Goal: Consume media (video, audio)

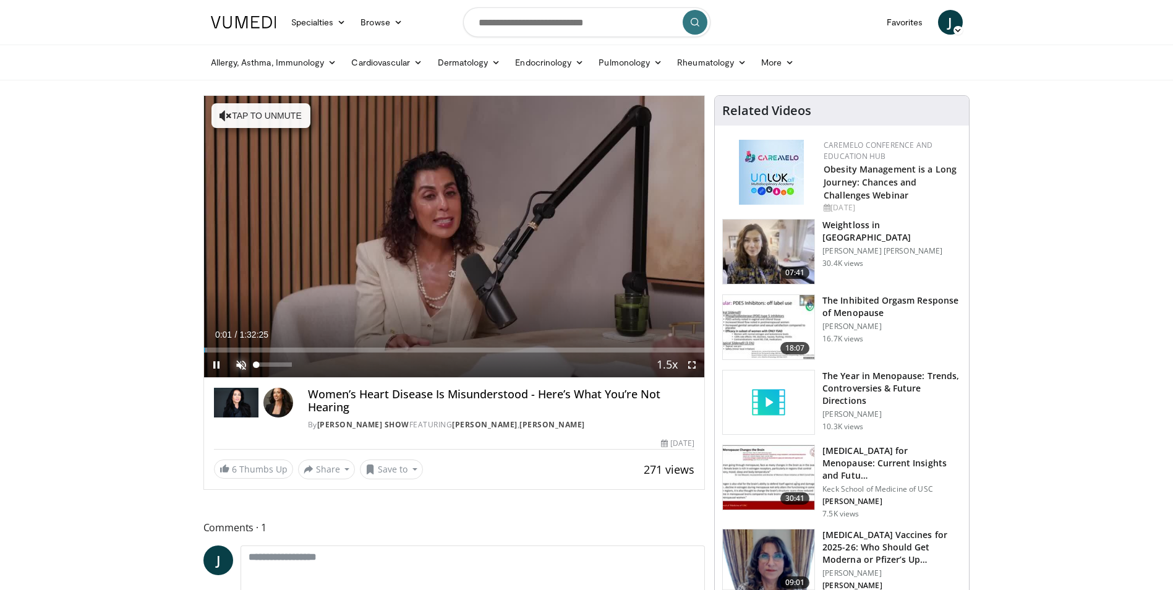
click at [242, 363] on span "Video Player" at bounding box center [241, 365] width 25 height 25
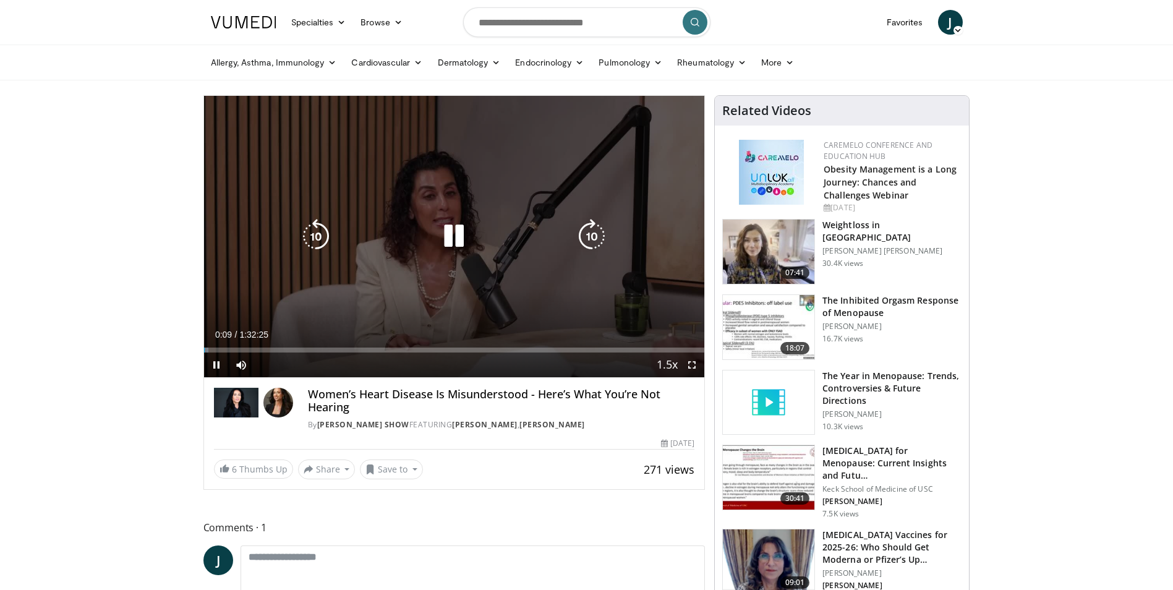
click at [627, 257] on div "10 seconds Tap to unmute" at bounding box center [454, 236] width 501 height 281
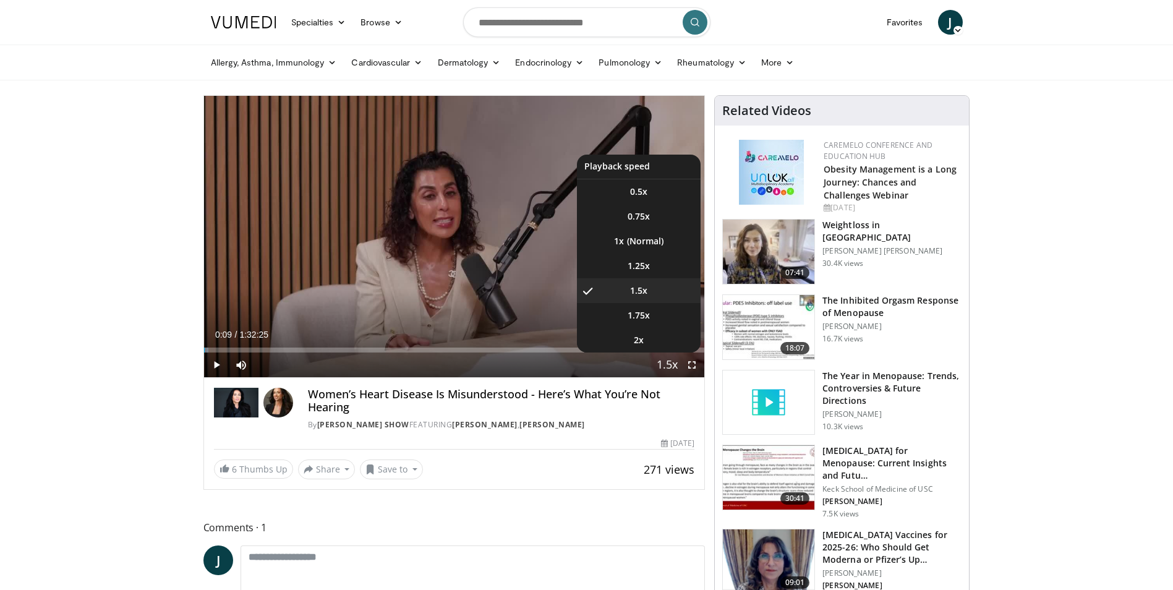
click at [667, 367] on span "Video Player" at bounding box center [667, 365] width 17 height 25
click at [648, 265] on span "1.25x" at bounding box center [639, 266] width 22 height 12
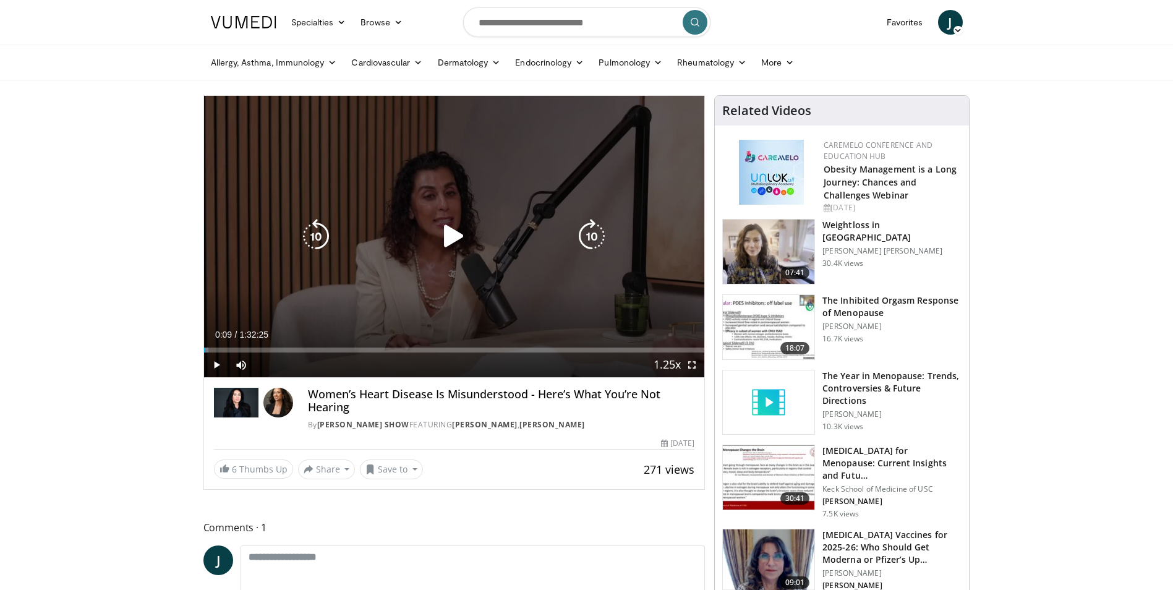
click at [447, 232] on icon "Video Player" at bounding box center [454, 236] width 35 height 35
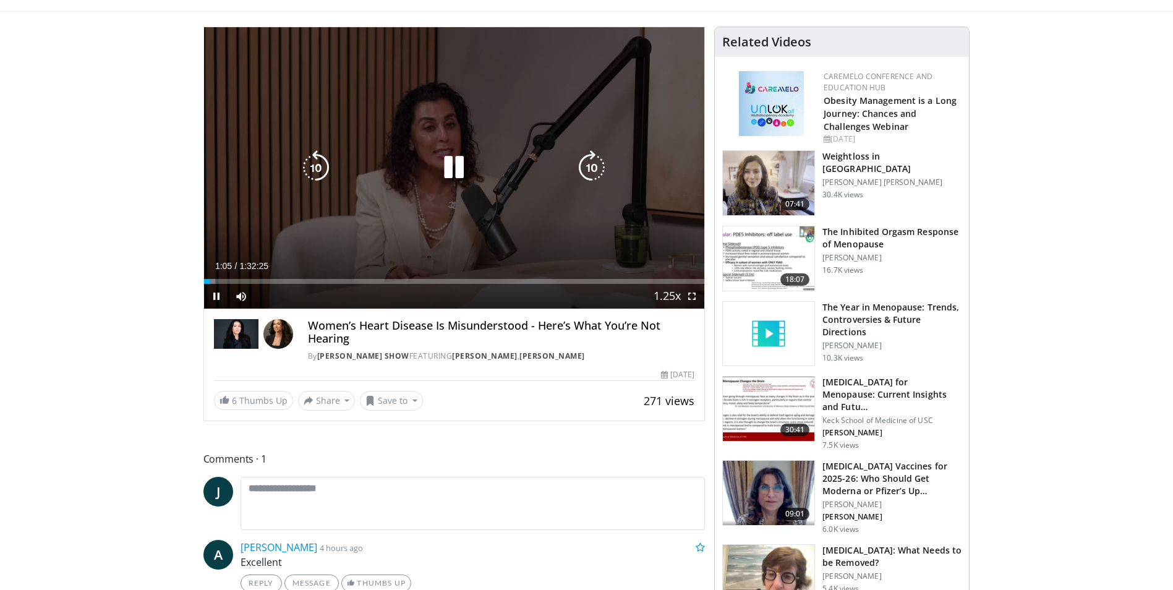
scroll to position [62, 0]
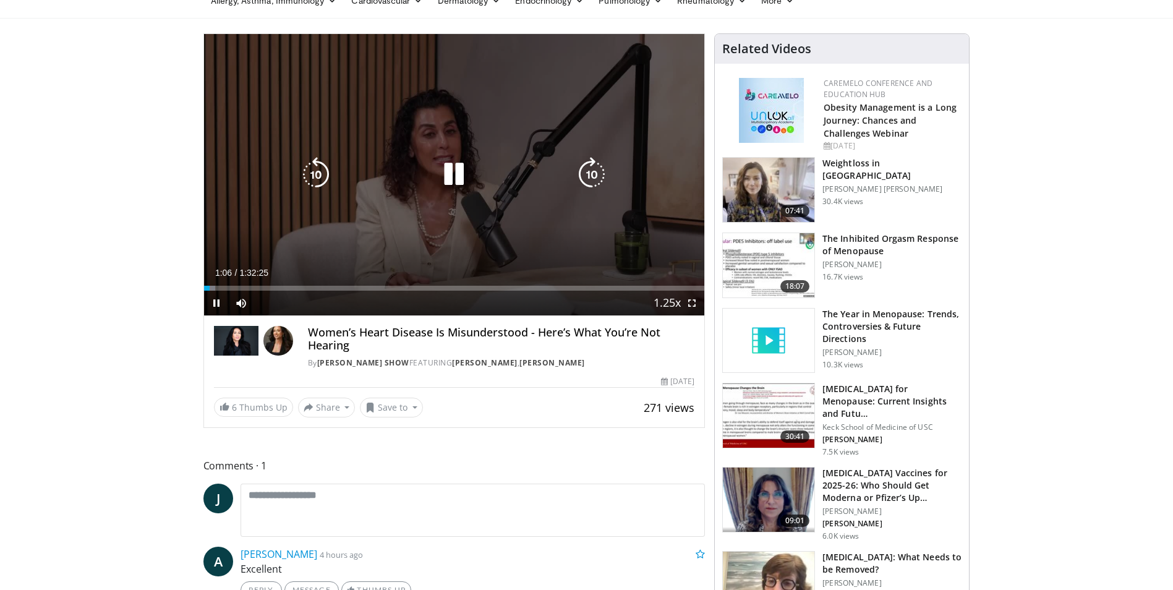
click at [450, 179] on icon "Video Player" at bounding box center [454, 174] width 35 height 35
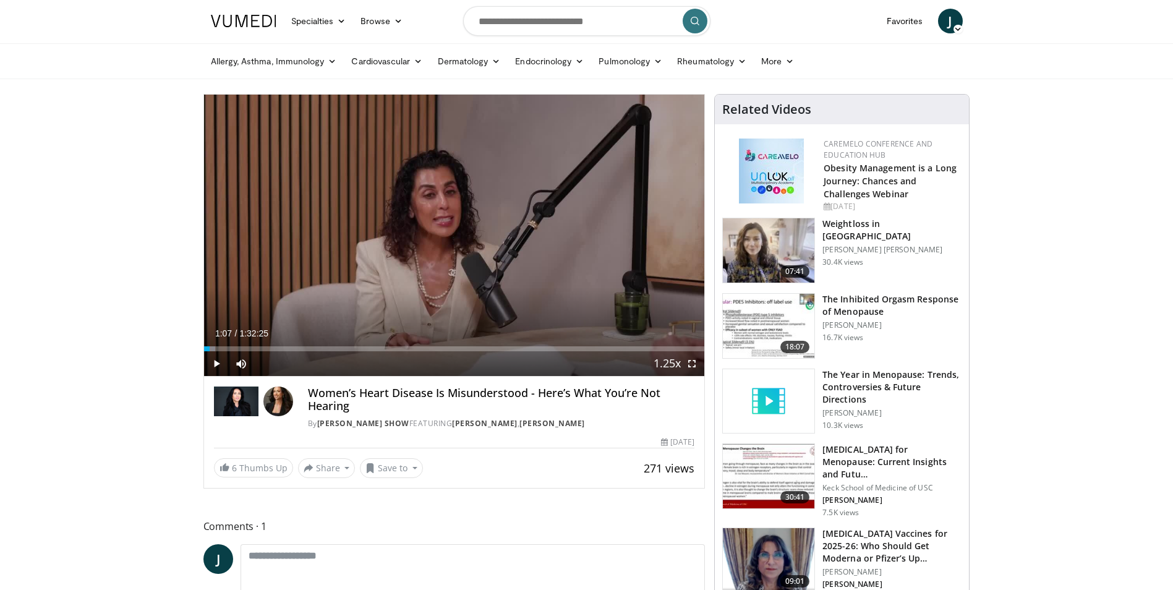
scroll to position [0, 0]
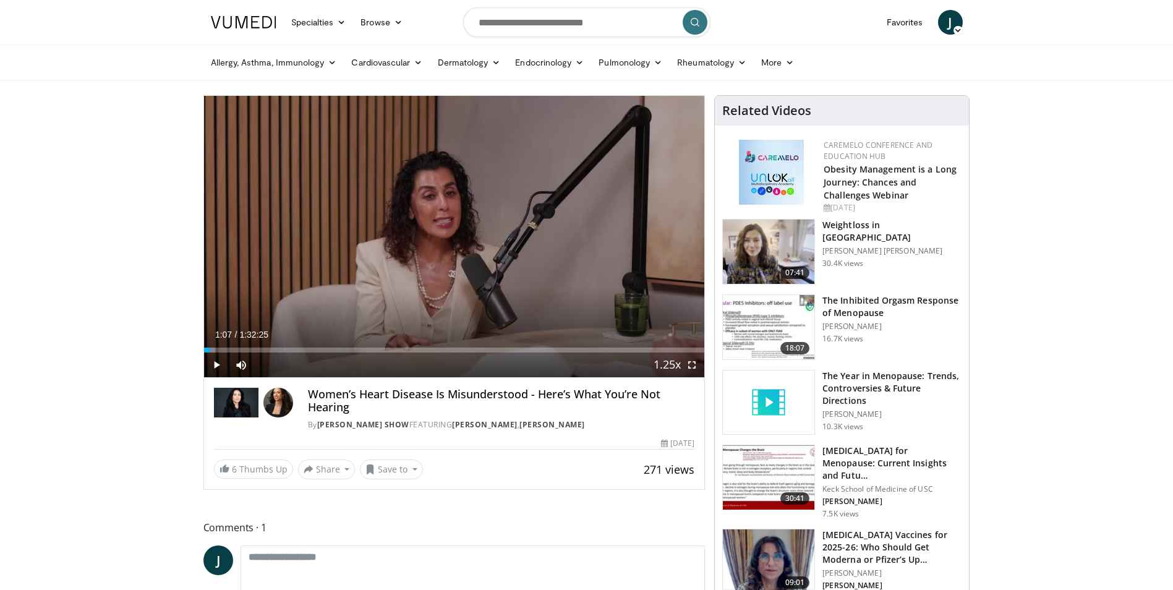
click at [847, 246] on p "[PERSON_NAME] [PERSON_NAME]" at bounding box center [892, 251] width 139 height 10
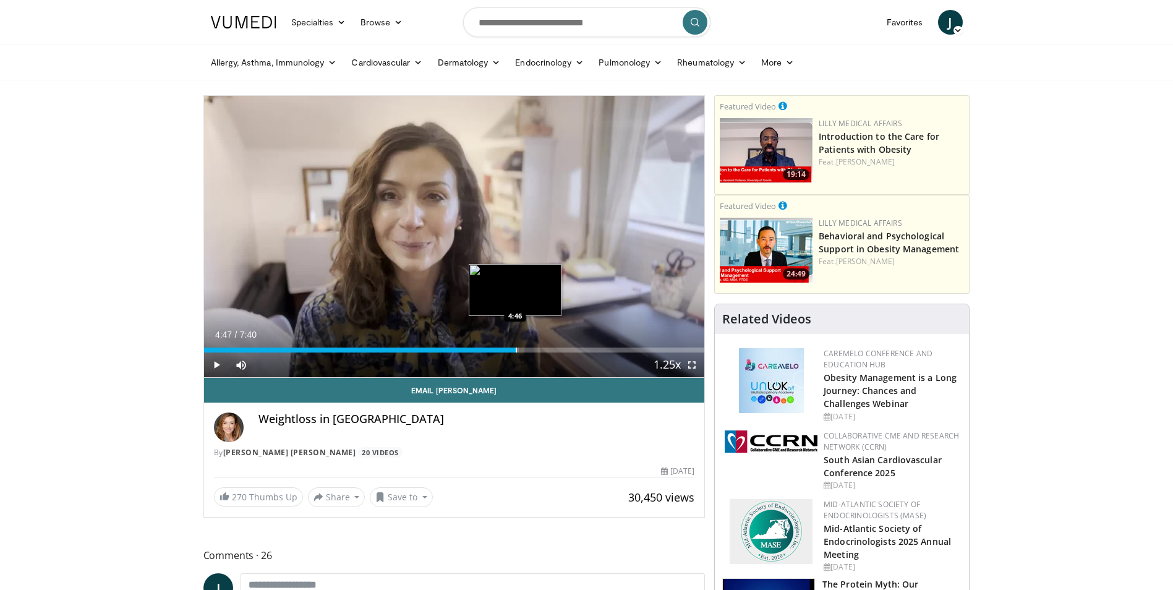
drag, startPoint x: 567, startPoint y: 350, endPoint x: 513, endPoint y: 348, distance: 53.8
click at [516, 348] on div "Progress Bar" at bounding box center [516, 350] width 1 height 5
drag, startPoint x: 526, startPoint y: 350, endPoint x: 491, endPoint y: 354, distance: 35.5
click at [491, 354] on div "Current Time 4:23 / Duration 7:40 Play Skip Backward Skip Forward Mute Loaded :…" at bounding box center [454, 365] width 501 height 25
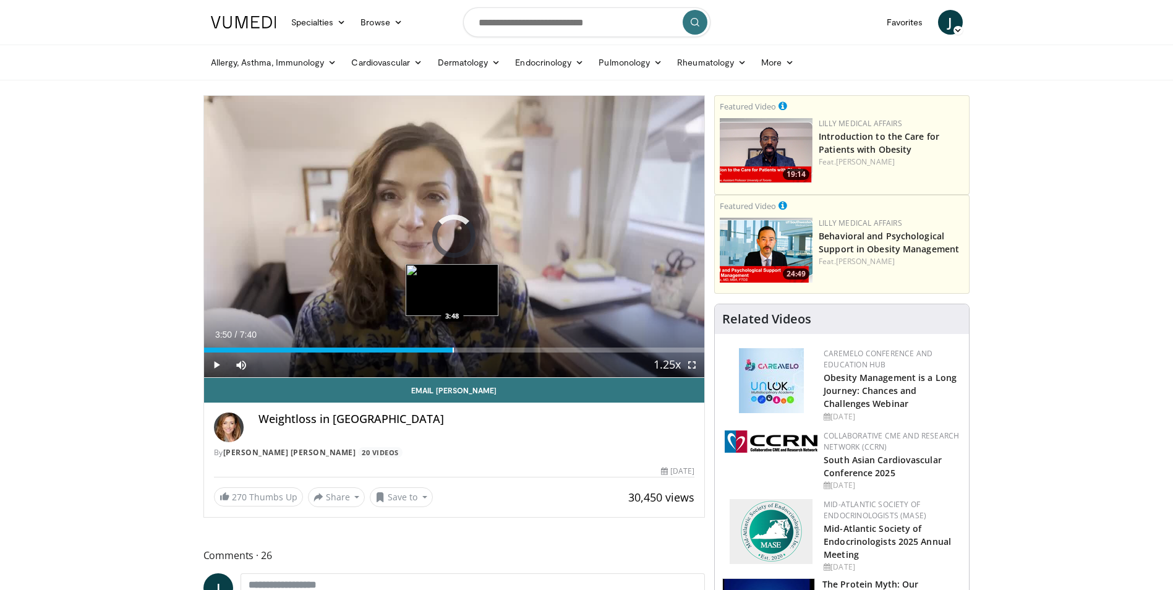
drag, startPoint x: 490, startPoint y: 348, endPoint x: 451, endPoint y: 351, distance: 39.1
click at [453, 351] on div "Progress Bar" at bounding box center [453, 350] width 1 height 5
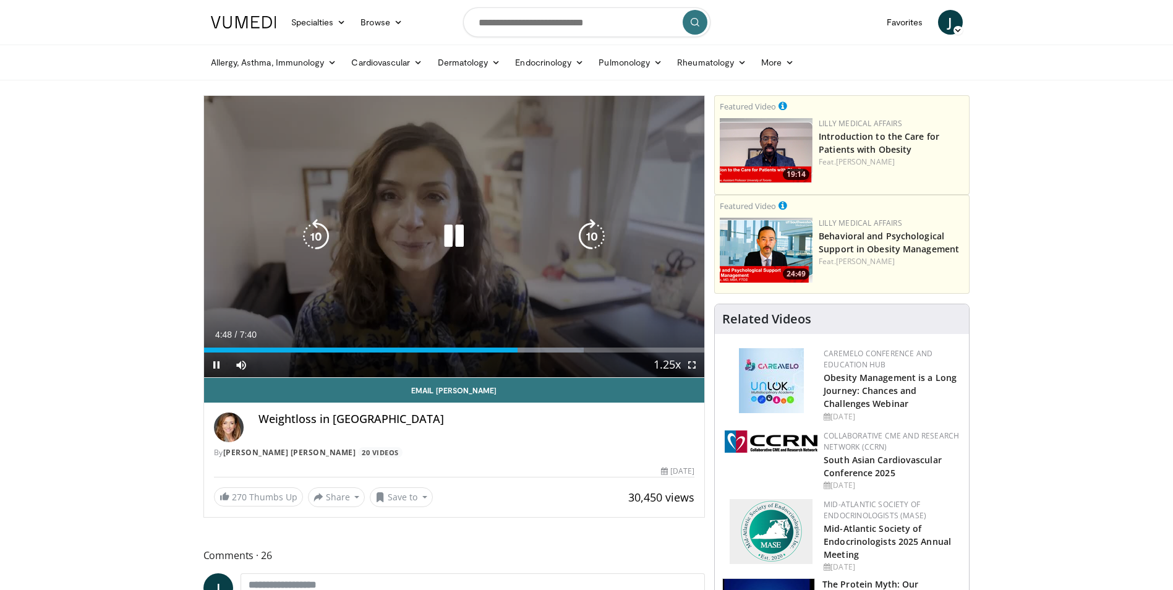
click at [463, 233] on icon "Video Player" at bounding box center [454, 236] width 35 height 35
click at [442, 224] on button "Video Player" at bounding box center [454, 236] width 25 height 25
click at [447, 234] on icon "Video Player" at bounding box center [454, 236] width 35 height 35
